Goal: Navigation & Orientation: Go to known website

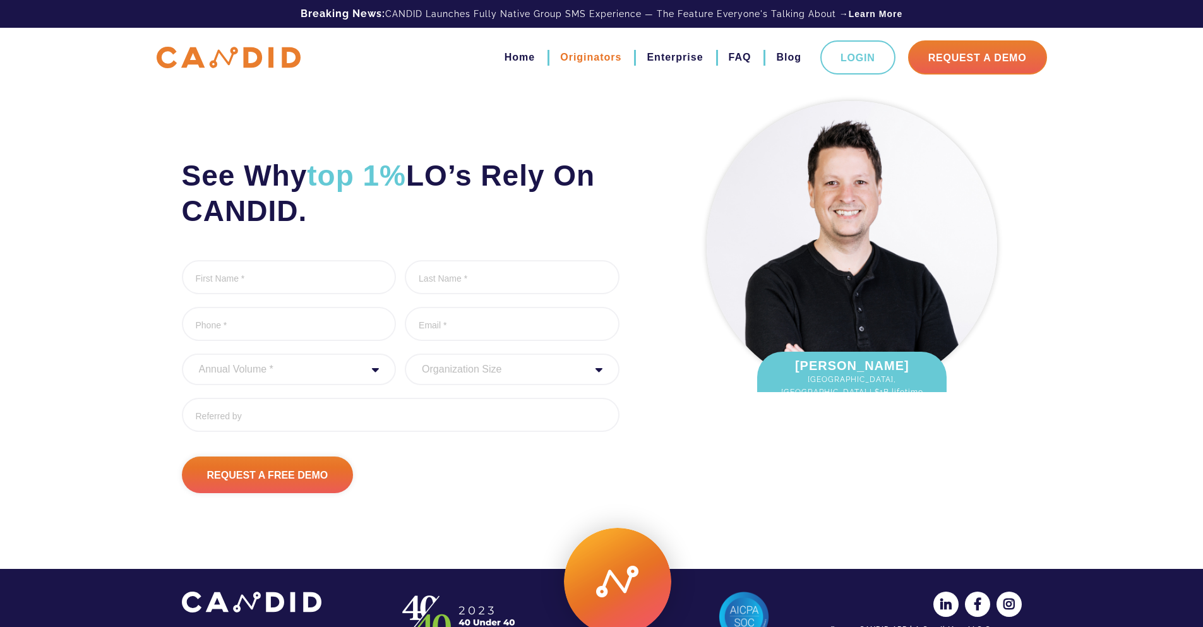
click at [575, 64] on link "Originators" at bounding box center [590, 57] width 61 height 21
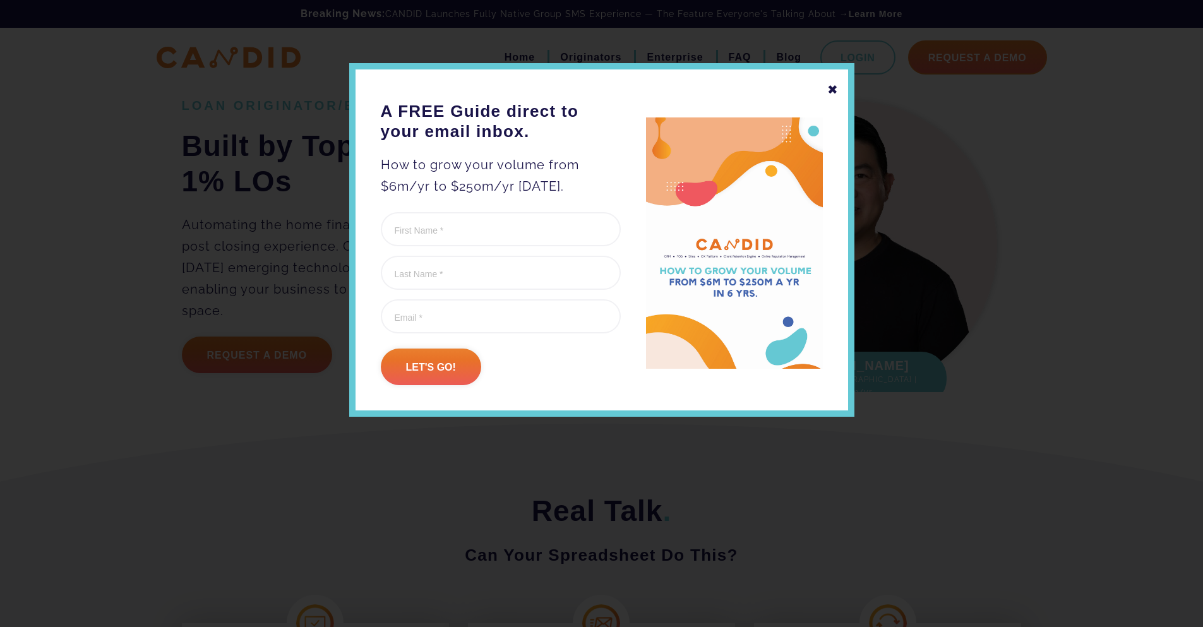
click at [833, 89] on div "✖" at bounding box center [832, 89] width 11 height 21
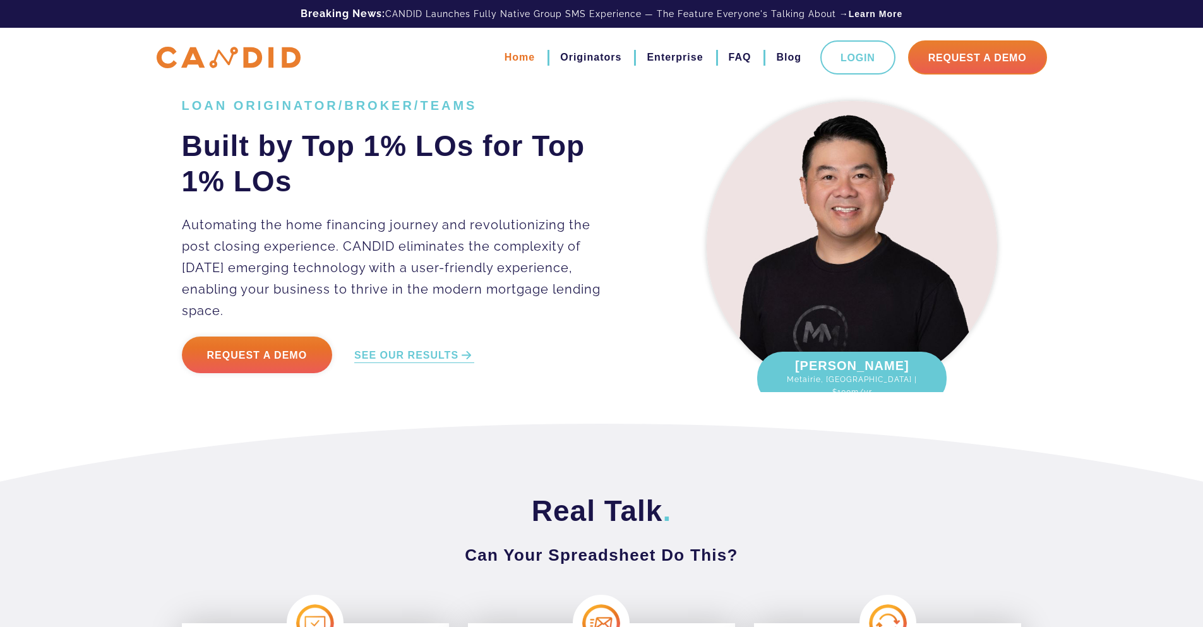
click at [505, 59] on link "Home" at bounding box center [520, 57] width 30 height 21
